Goal: Information Seeking & Learning: Find specific fact

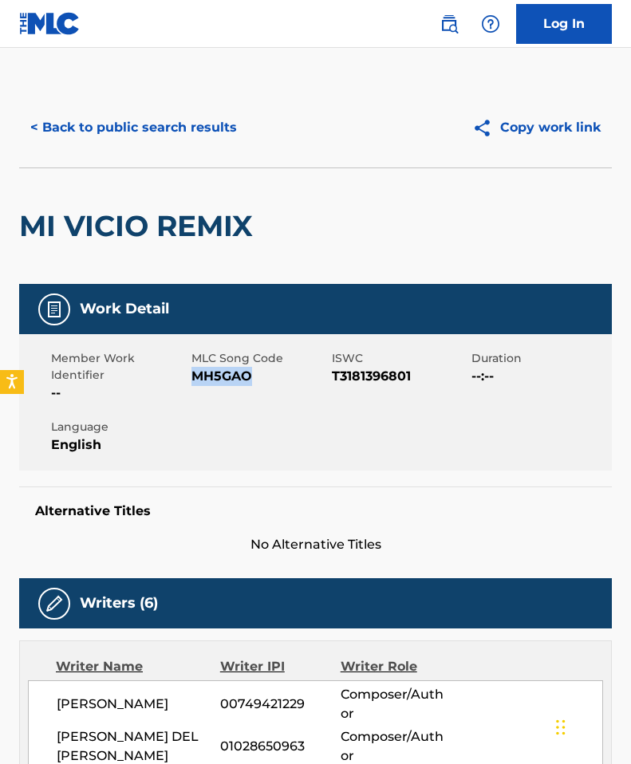
click at [433, 26] on link at bounding box center [449, 24] width 32 height 32
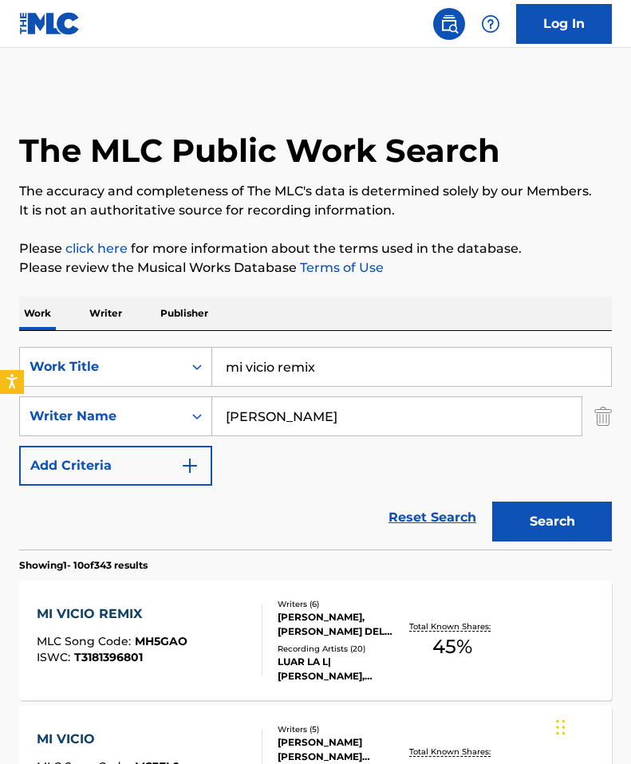
click at [218, 360] on input "mi vicio remix" at bounding box center [411, 367] width 399 height 38
click at [160, 369] on div "Work Title" at bounding box center [100, 366] width 143 height 19
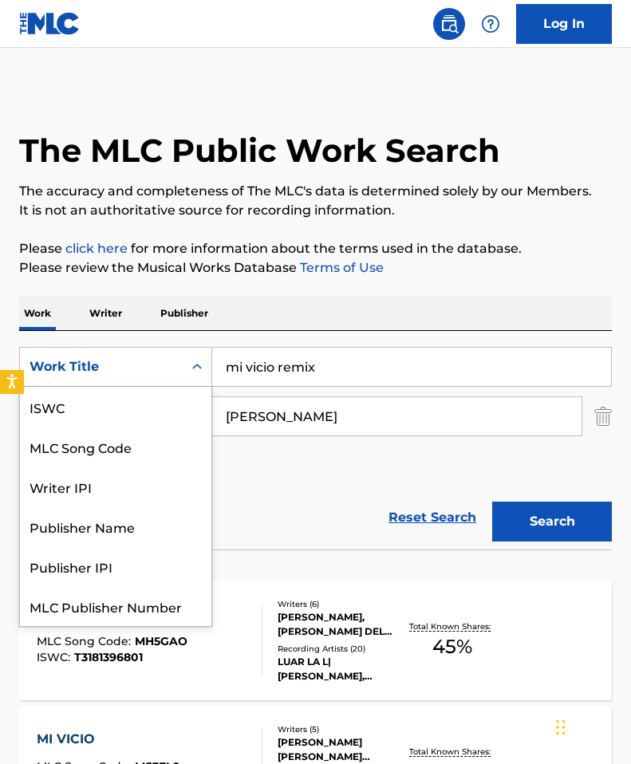
scroll to position [40, 0]
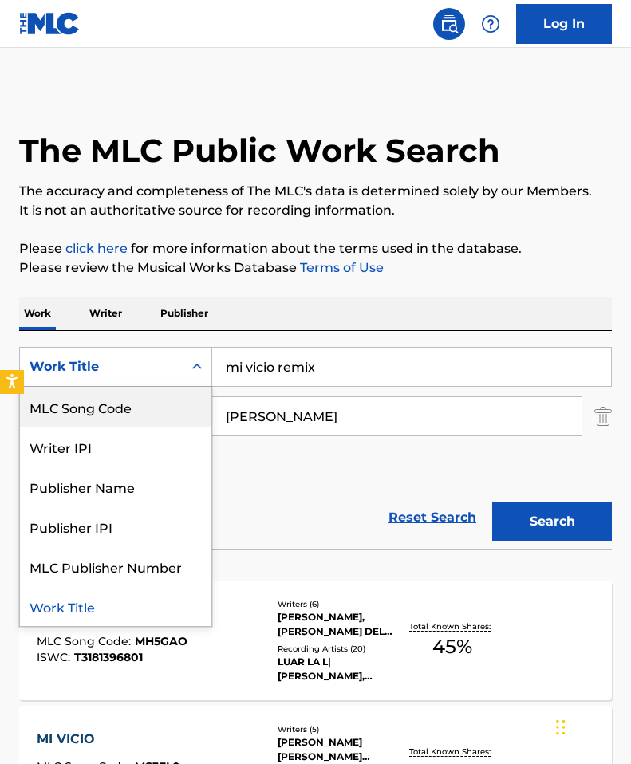
click at [125, 412] on div "MLC Song Code" at bounding box center [115, 407] width 191 height 40
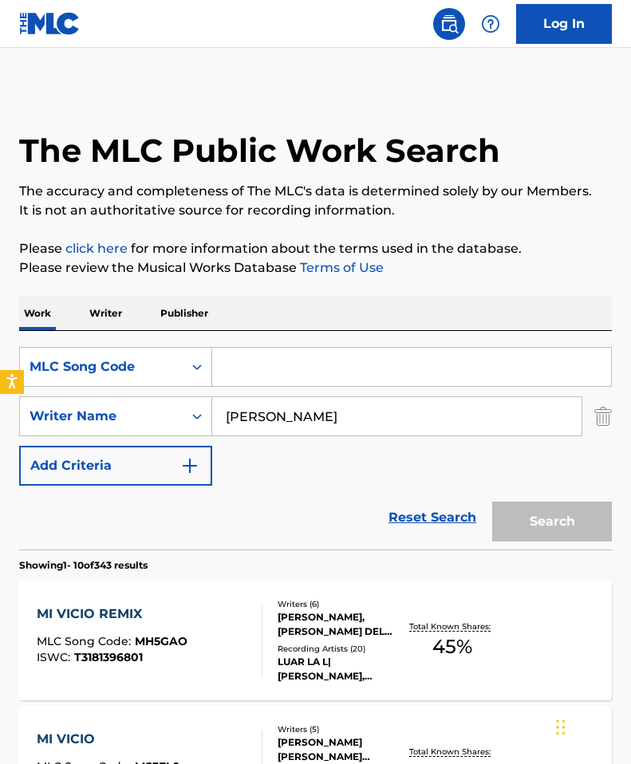
click at [266, 351] on input "Search Form" at bounding box center [411, 367] width 399 height 38
click at [591, 419] on div "SearchWithCriteria2bfd2887-817f-4589-a441-c2cca0ca82e4 Writer Name [PERSON_NAME]" at bounding box center [315, 416] width 592 height 40
click at [603, 414] on img "Search Form" at bounding box center [603, 416] width 18 height 40
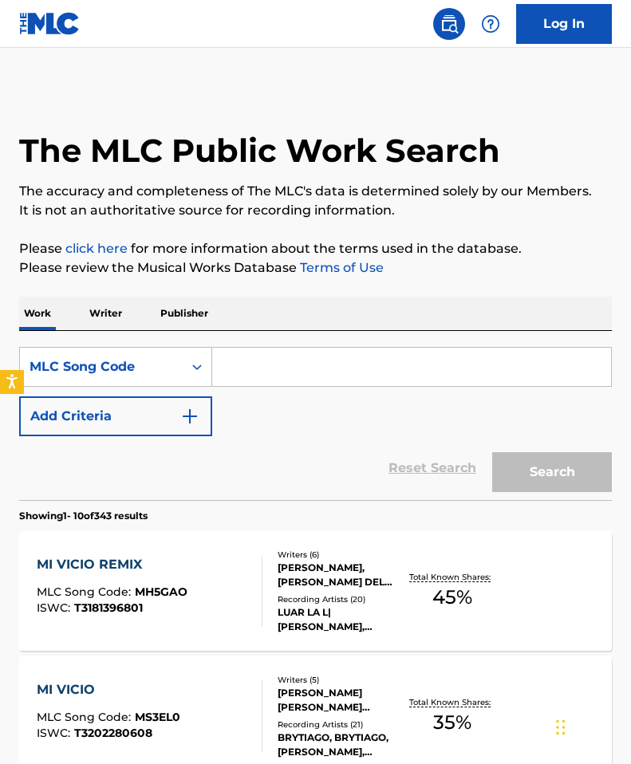
click at [450, 360] on input "Search Form" at bounding box center [411, 367] width 399 height 38
paste input "IG6EXG"
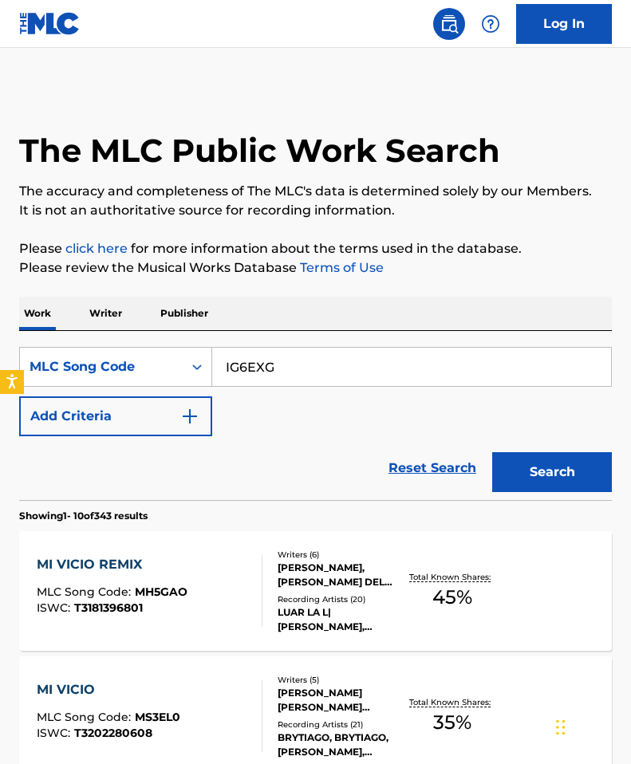
type input "IG6EXG"
click at [537, 473] on button "Search" at bounding box center [552, 472] width 120 height 40
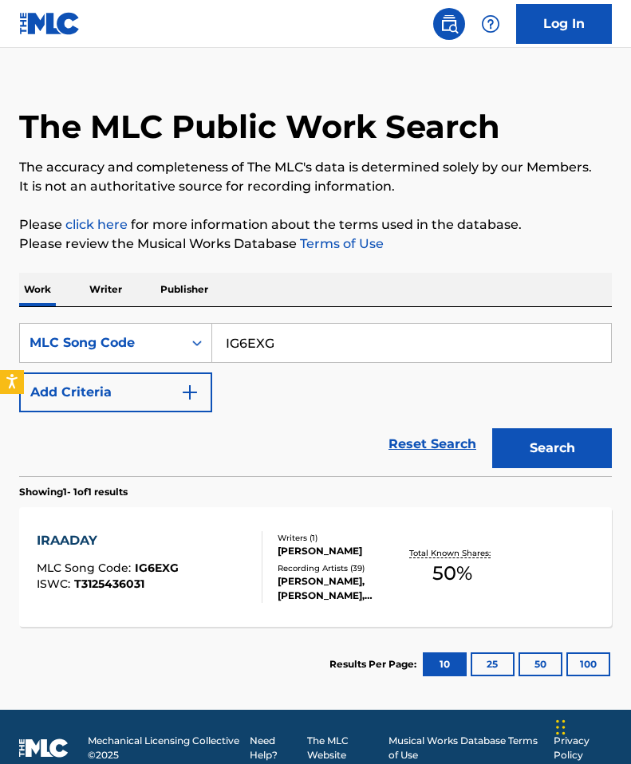
scroll to position [24, 0]
click at [255, 543] on div at bounding box center [255, 567] width 13 height 72
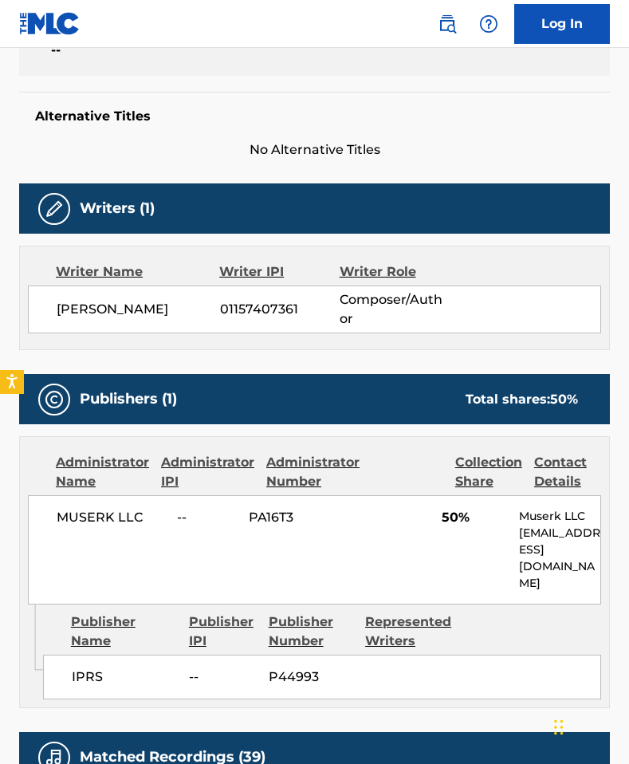
scroll to position [402, 0]
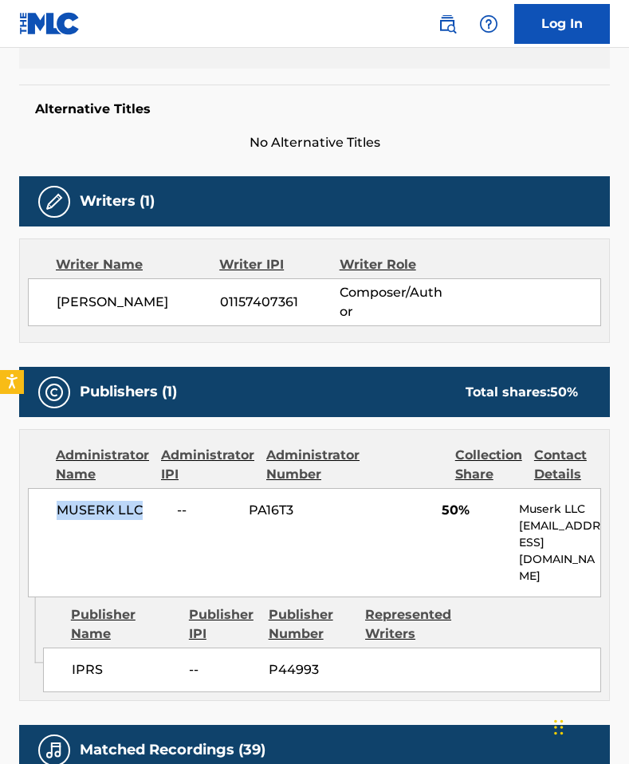
drag, startPoint x: 54, startPoint y: 508, endPoint x: 144, endPoint y: 509, distance: 90.1
click at [144, 509] on div "MUSERK LLC -- PA16T3 50% Muserk LLC [EMAIL_ADDRESS][DOMAIN_NAME]" at bounding box center [314, 542] width 573 height 109
copy span "MUSERK LLC"
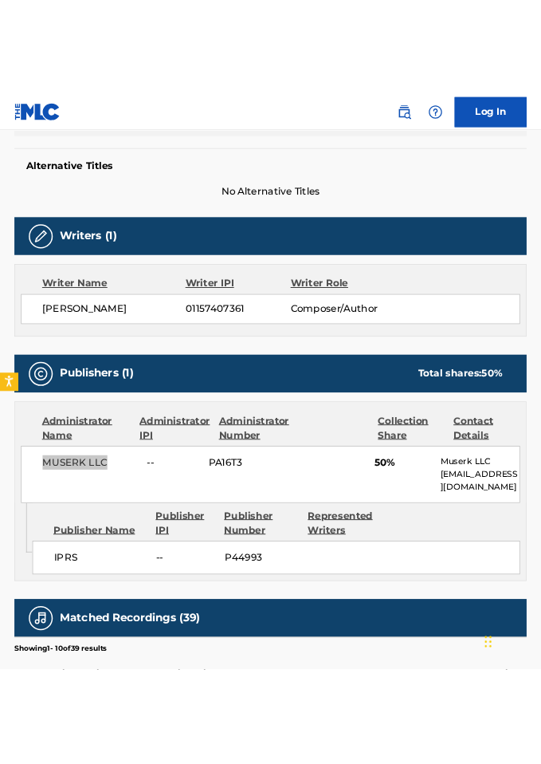
scroll to position [238, 0]
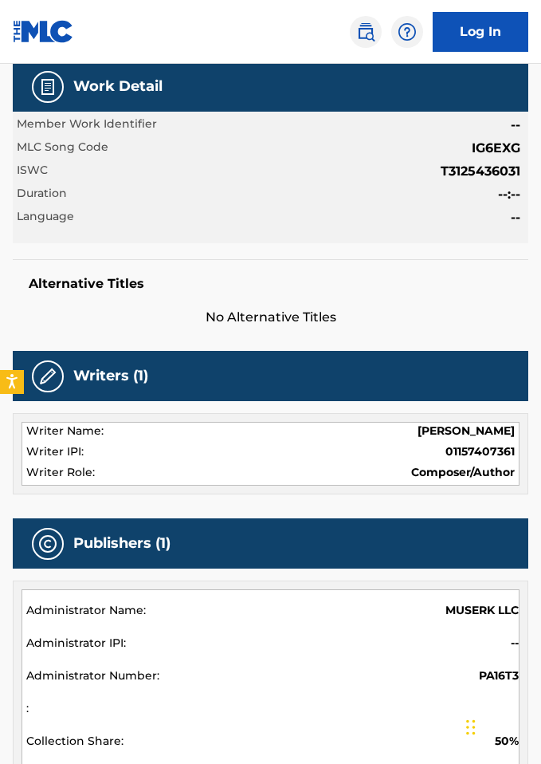
click at [198, 79] on div "Work Detail" at bounding box center [271, 86] width 516 height 50
